Goal: Check status: Check status

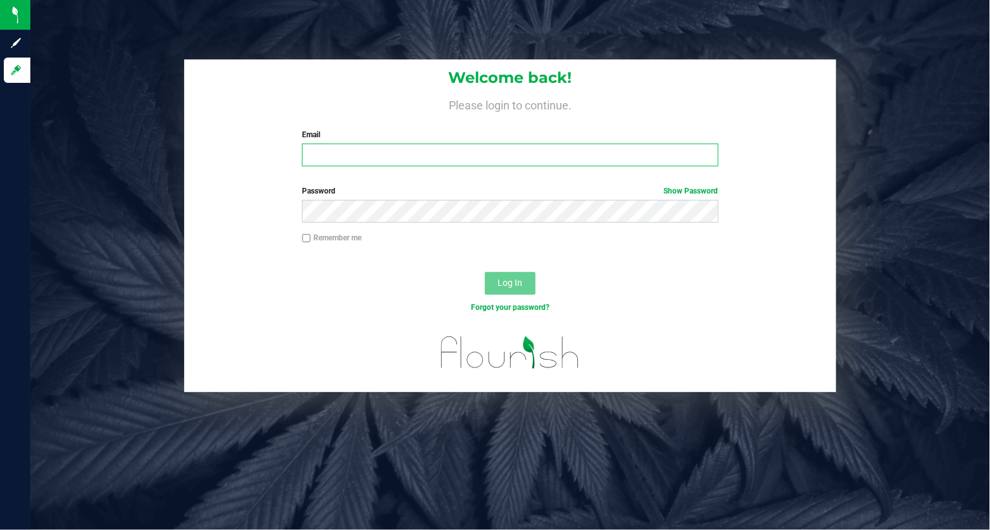
click at [335, 159] on input "Email" at bounding box center [510, 155] width 416 height 23
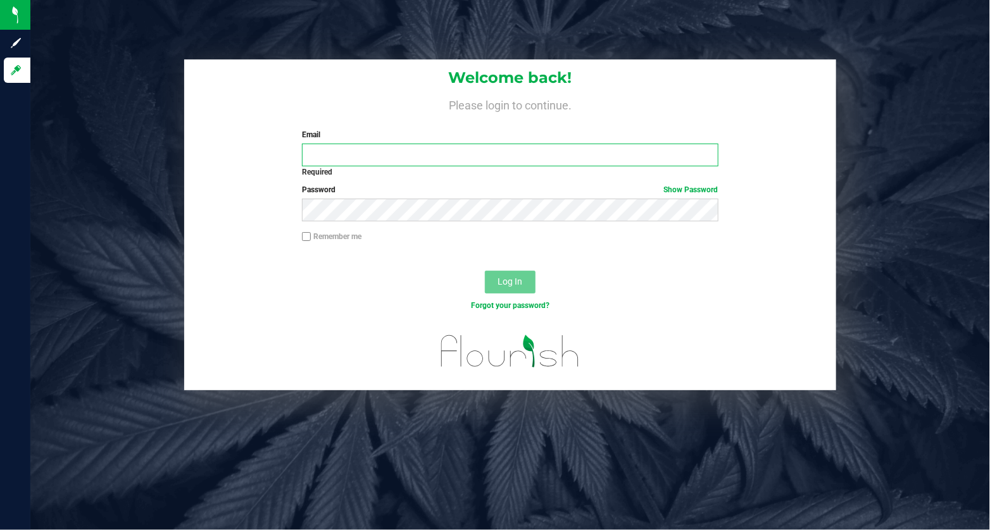
type input "[PERSON_NAME][EMAIL_ADDRESS][DOMAIN_NAME]"
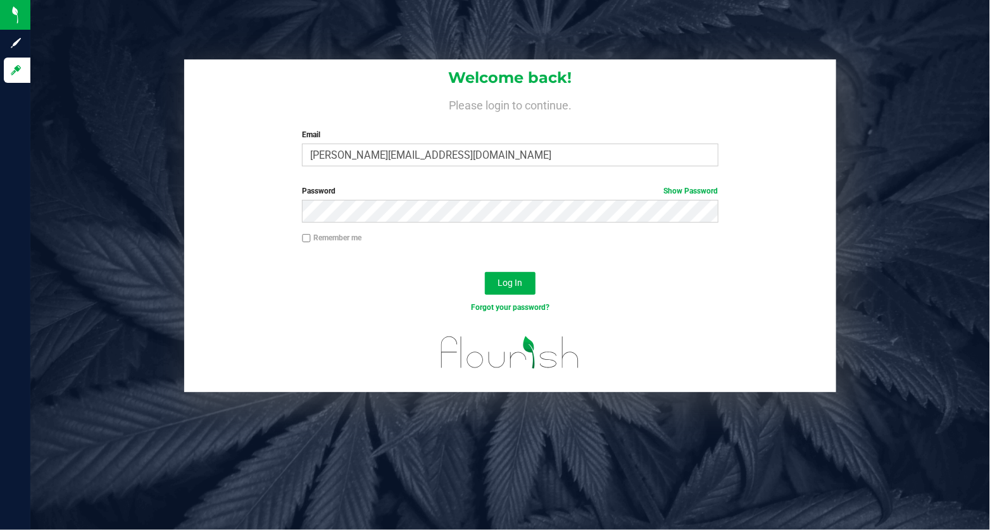
click at [305, 241] on input "Remember me" at bounding box center [306, 238] width 9 height 9
checkbox input "true"
click at [526, 281] on button "Log In" at bounding box center [510, 283] width 51 height 23
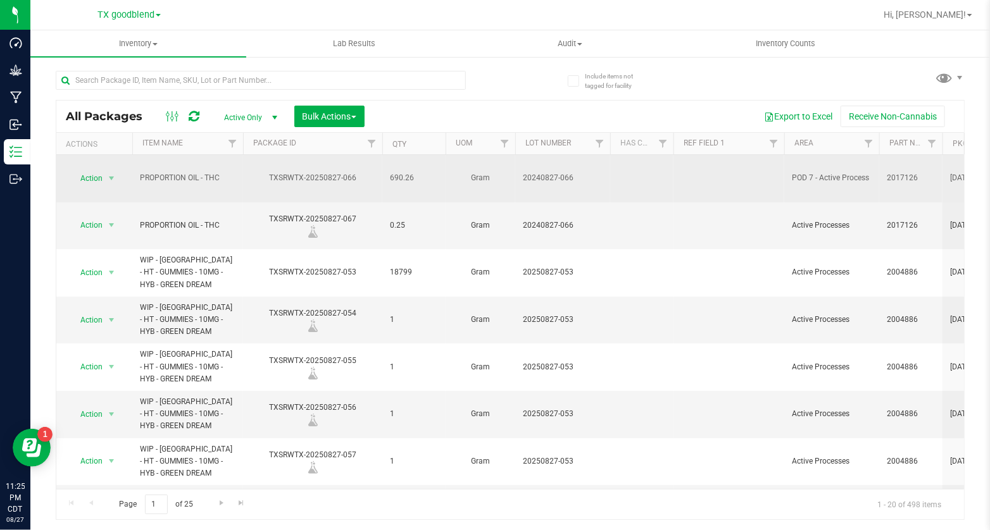
click at [576, 172] on span "20240827-066" at bounding box center [563, 178] width 80 height 12
type input "20240827-066 [use 92.76%]"
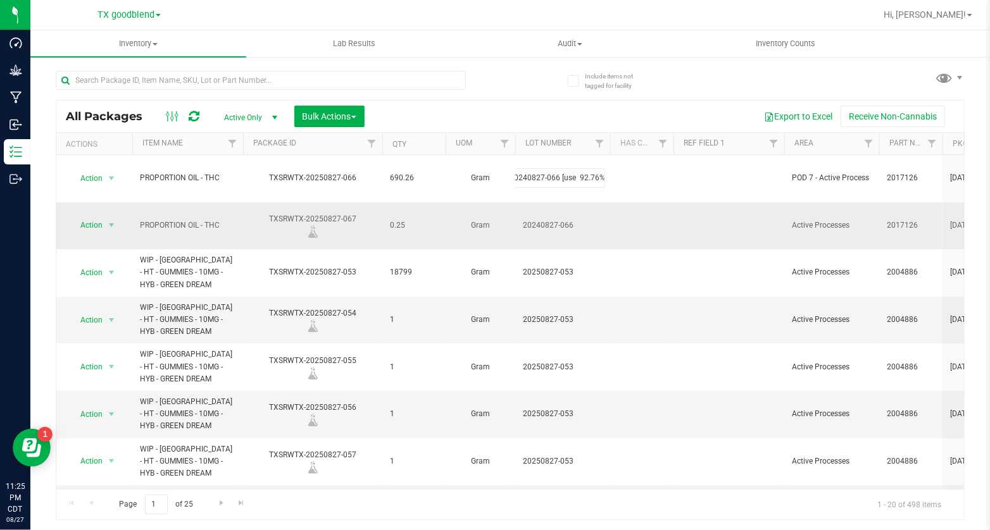
click at [576, 196] on div "All Packages Active Only Active Only Lab Samples Locked All Bulk Actions Add to…" at bounding box center [510, 310] width 909 height 420
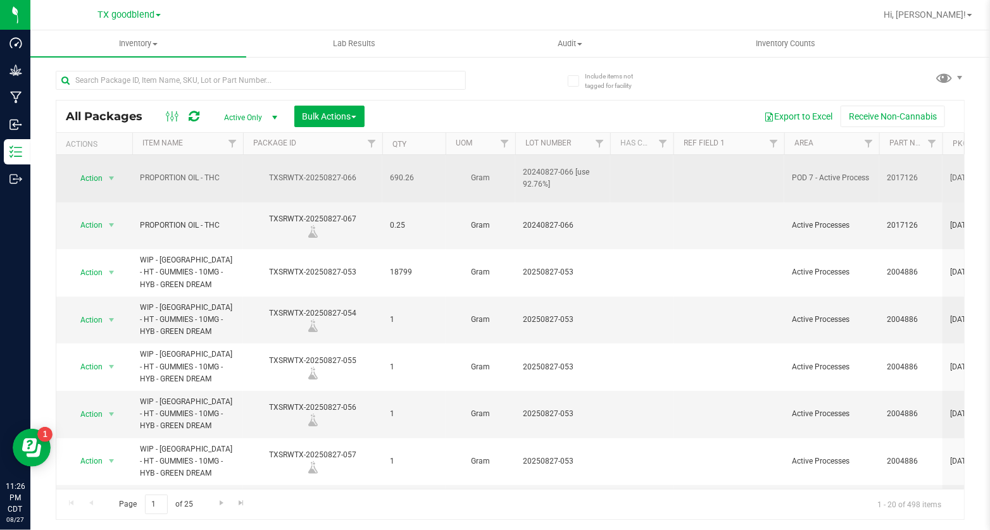
click at [542, 178] on span "20240827-066 [use 92.76%]" at bounding box center [563, 178] width 80 height 24
click at [598, 170] on input "20240827-066 [use 92.76%]" at bounding box center [559, 178] width 90 height 20
type input "20240827-066 [use 92.77%]"
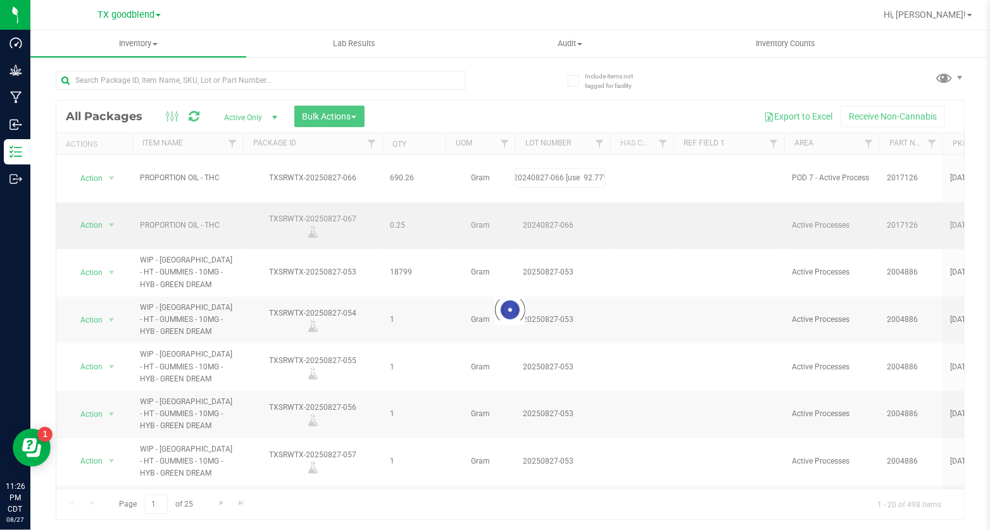
scroll to position [0, 0]
click at [581, 196] on div "Loading... All Packages Active Only Active Only Lab Samples Locked All Bulk Act…" at bounding box center [510, 310] width 909 height 420
